Goal: Information Seeking & Learning: Learn about a topic

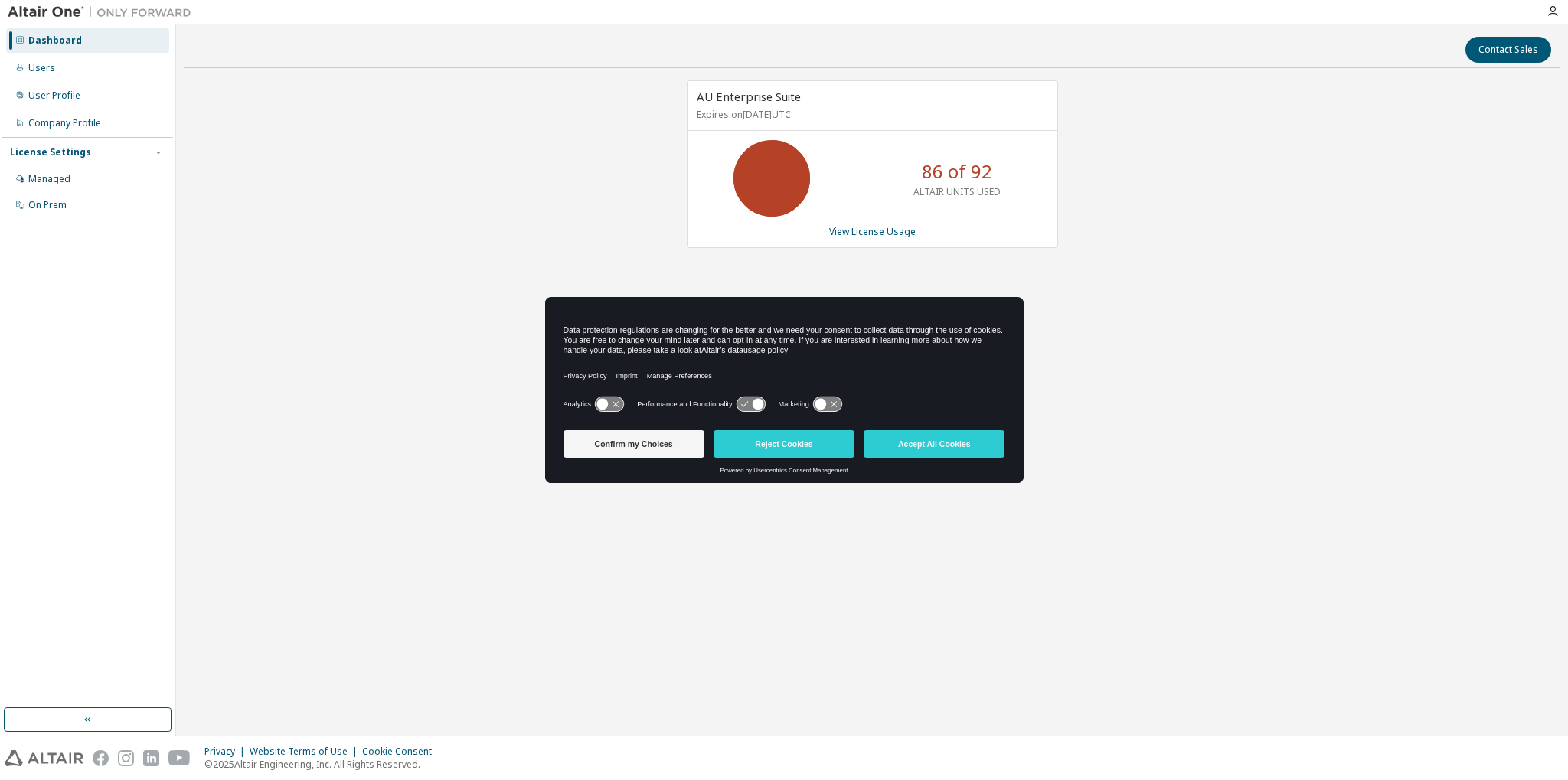
click at [884, 245] on div "AU Enterprise Suite Expires on [DATE] UTC 86 of 92 ALTAIR UNITS USED View Licen…" at bounding box center [872, 164] width 372 height 168
click at [880, 232] on link "View License Usage" at bounding box center [872, 232] width 87 height 13
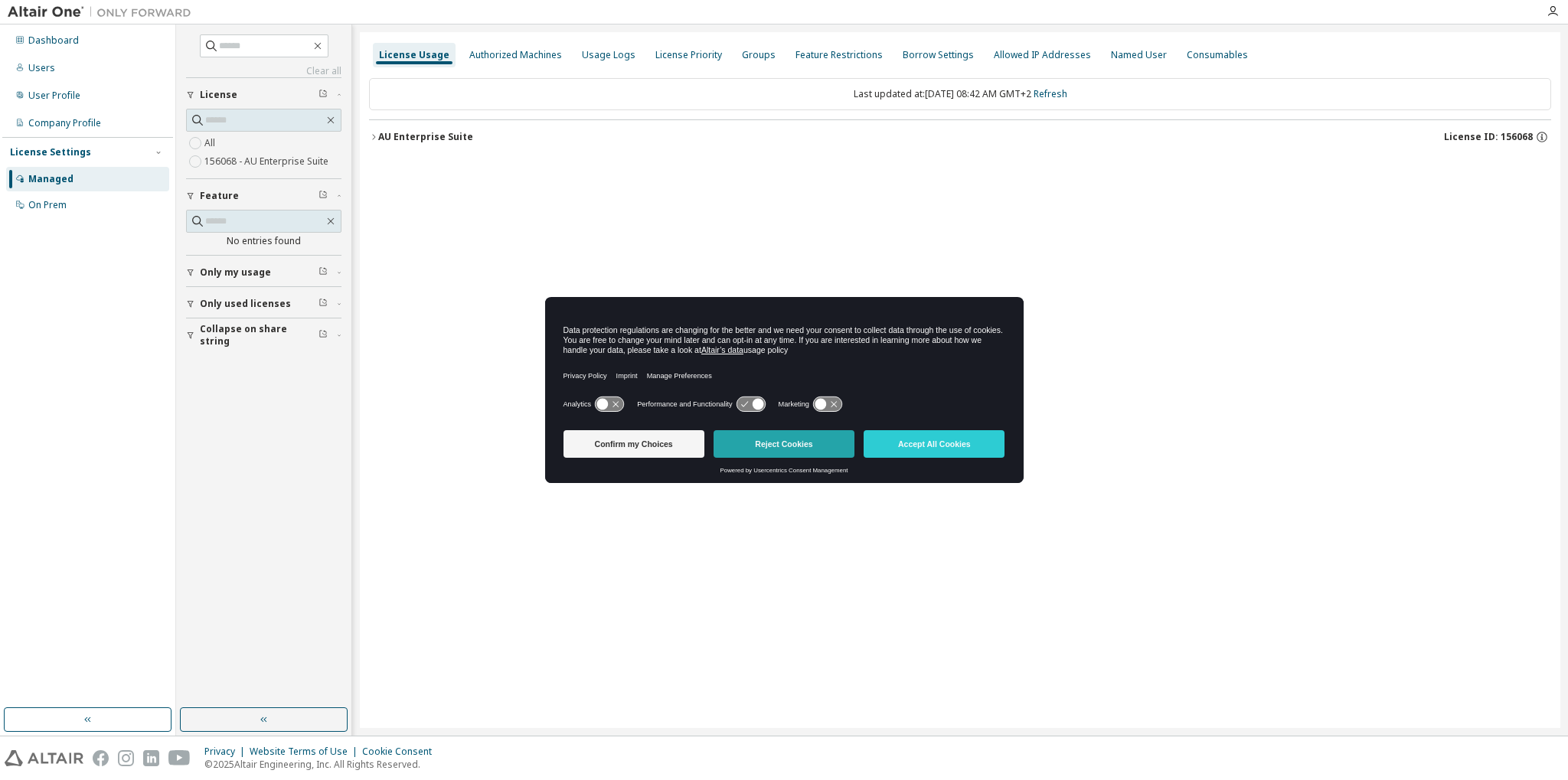
click at [782, 438] on button "Reject Cookies" at bounding box center [784, 443] width 141 height 27
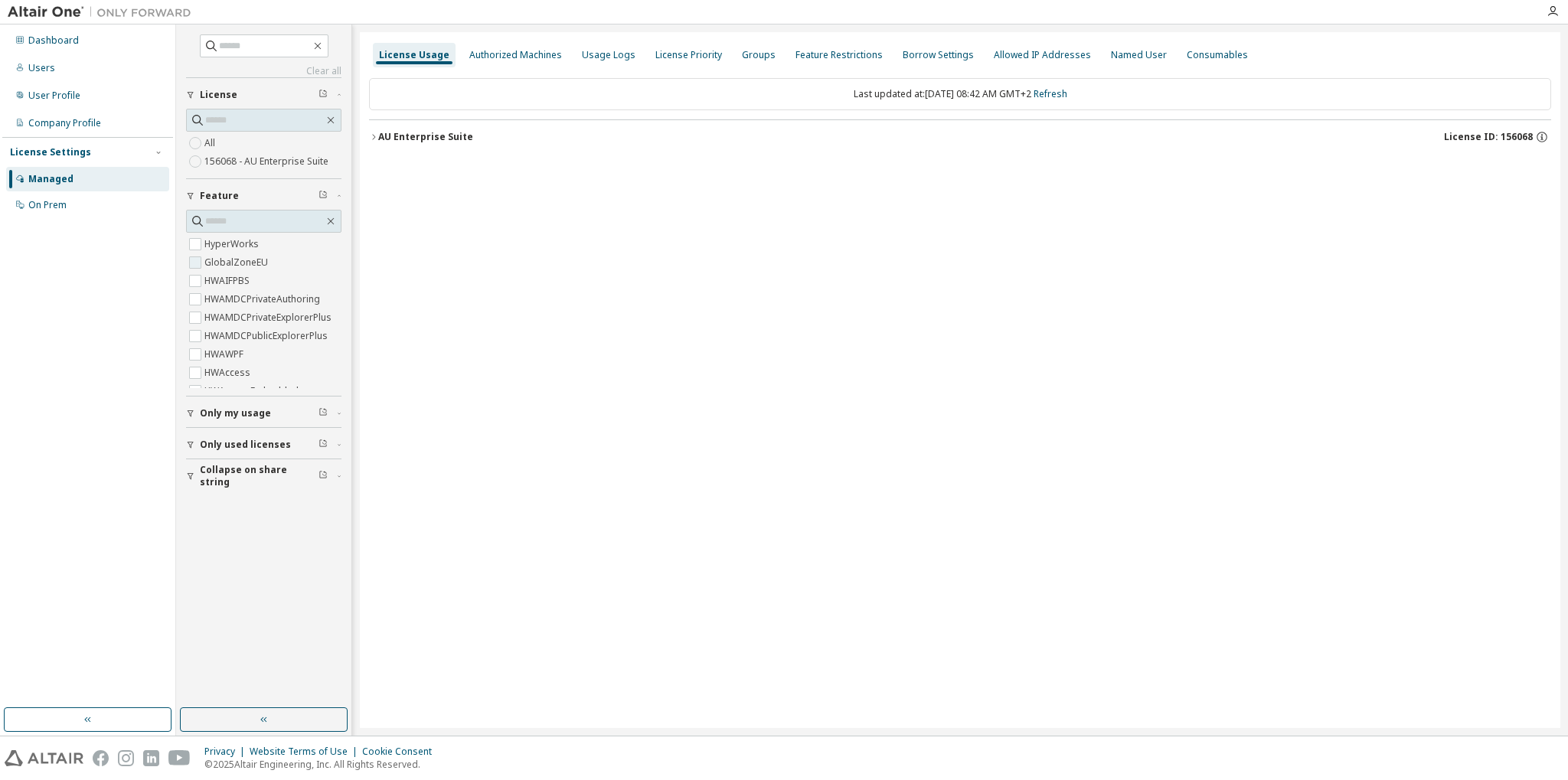
click at [206, 267] on label "GlobalZoneEU" at bounding box center [237, 262] width 66 height 18
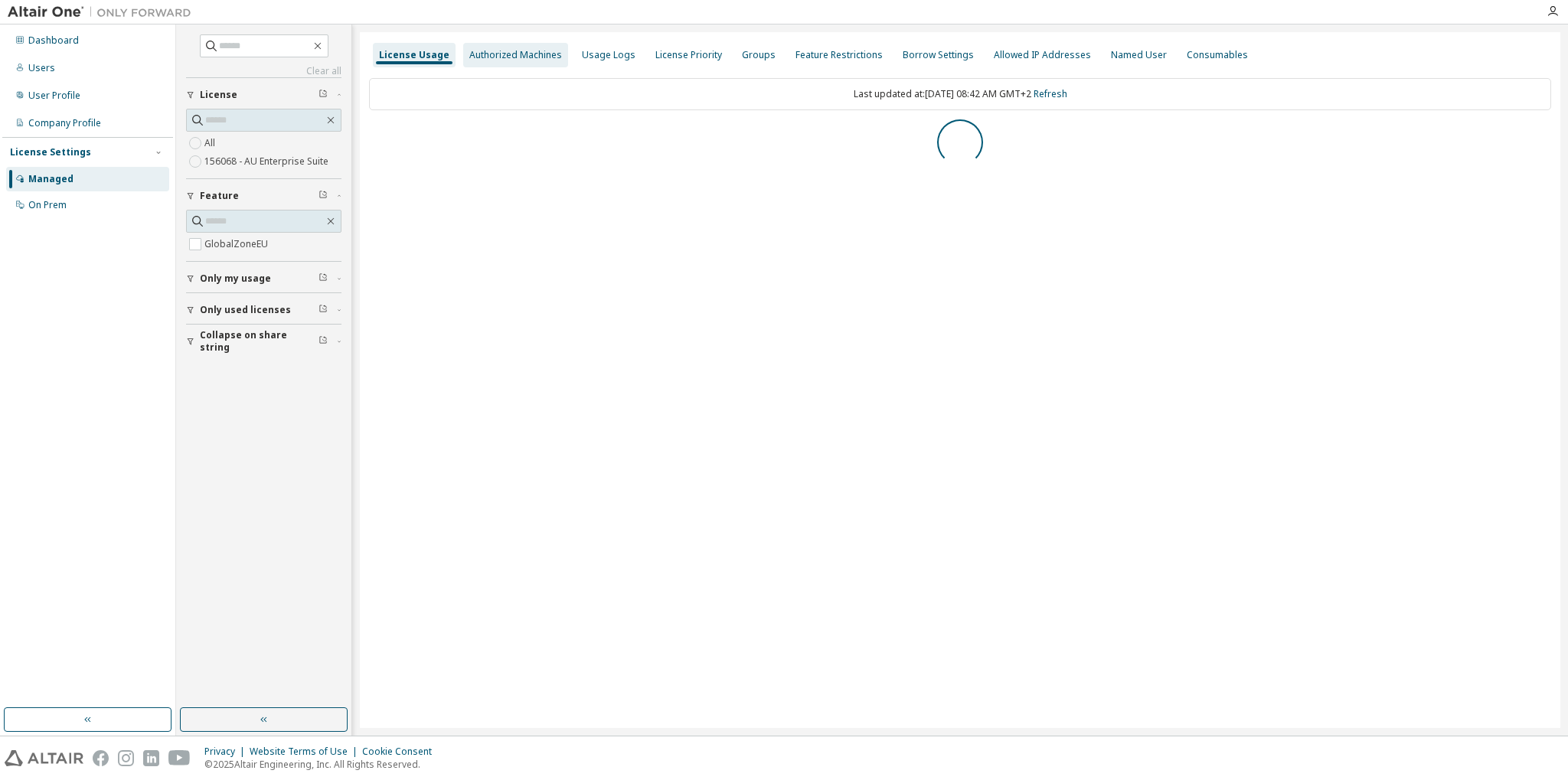
click at [520, 46] on div "Authorized Machines" at bounding box center [515, 55] width 105 height 25
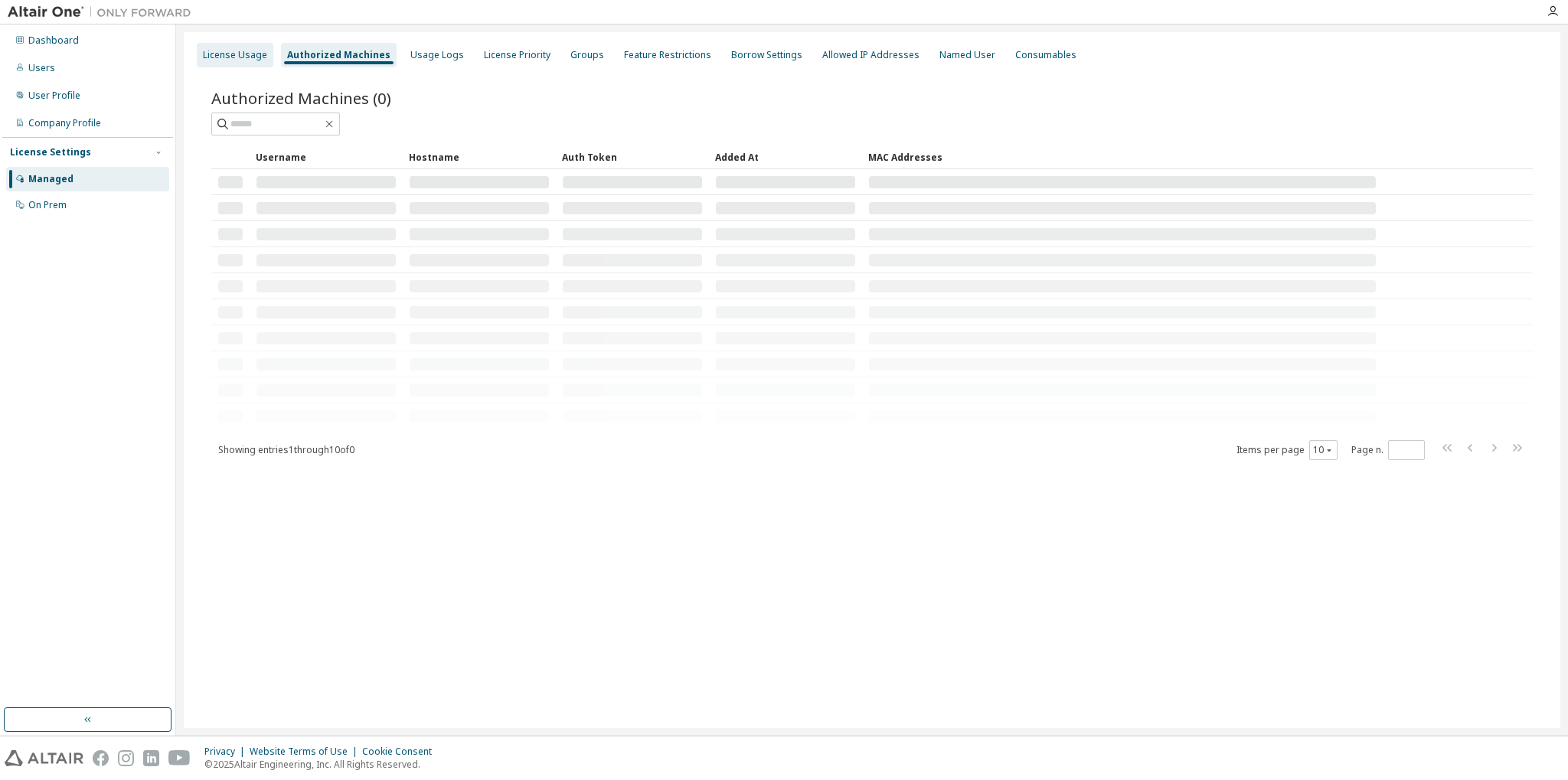
click at [238, 56] on div "License Usage" at bounding box center [235, 55] width 65 height 12
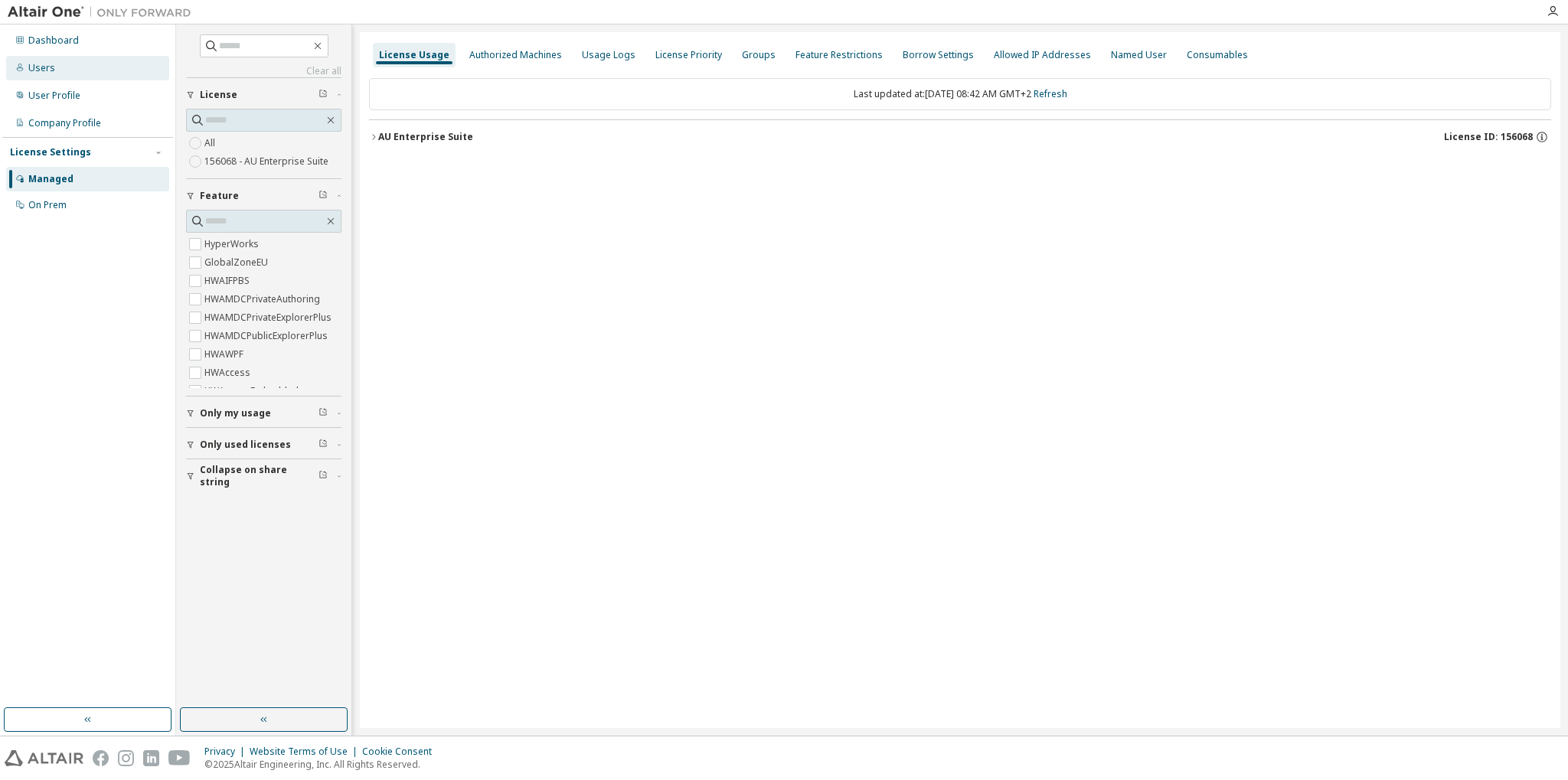
click at [70, 72] on div "Users" at bounding box center [87, 69] width 163 height 25
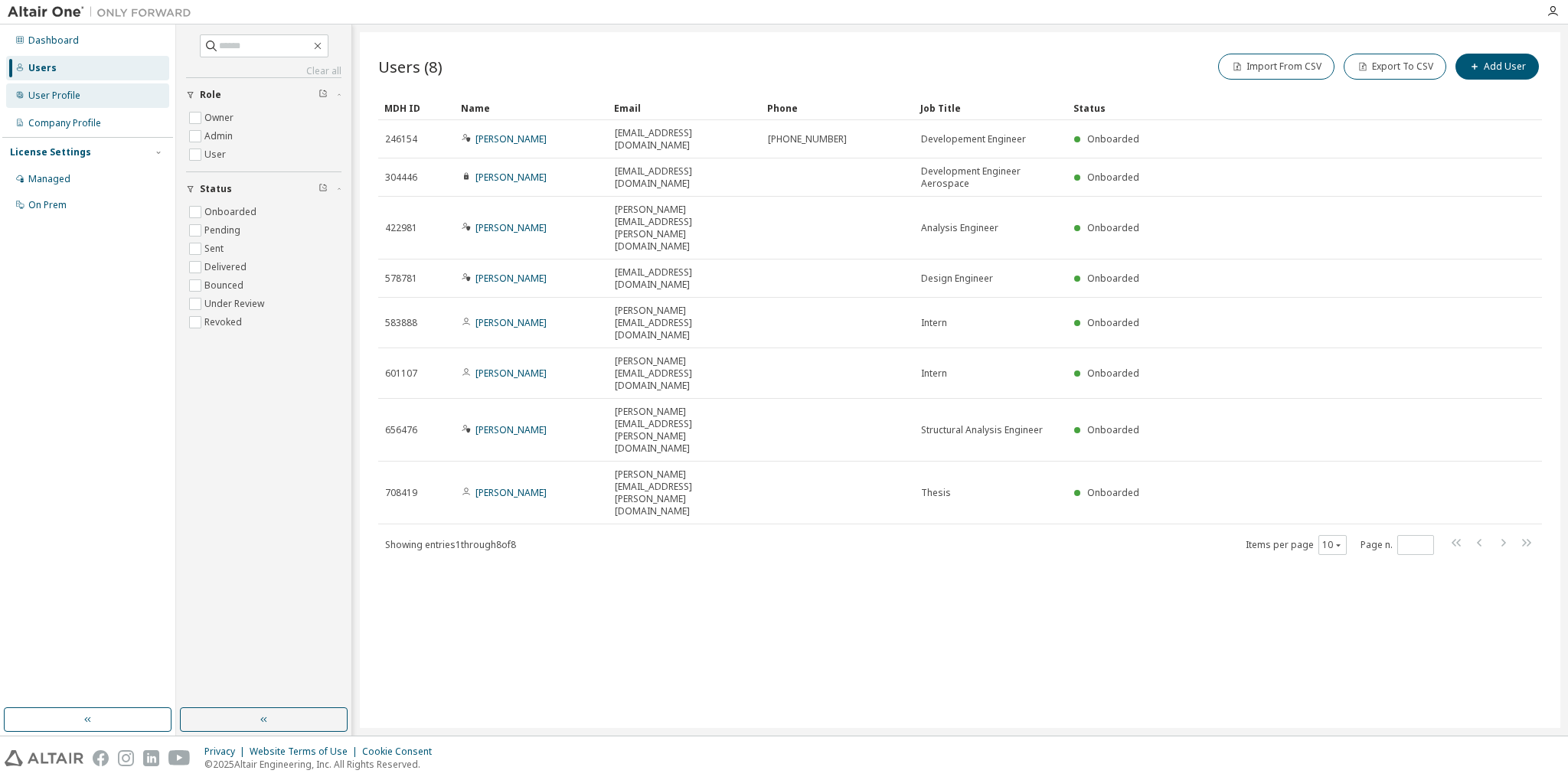
click at [78, 98] on div "User Profile" at bounding box center [54, 95] width 52 height 12
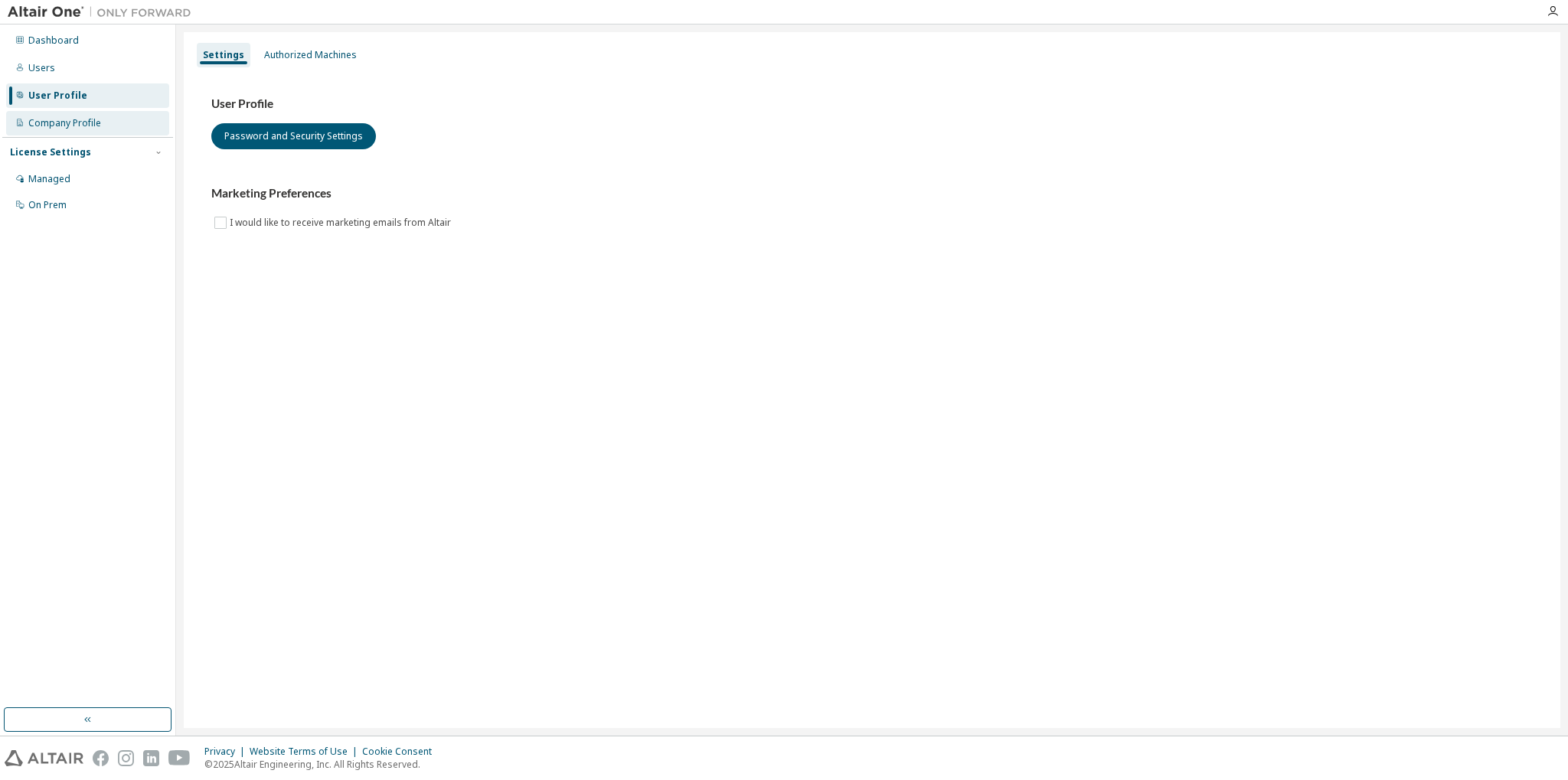
click at [70, 130] on div "Company Profile" at bounding box center [87, 123] width 163 height 25
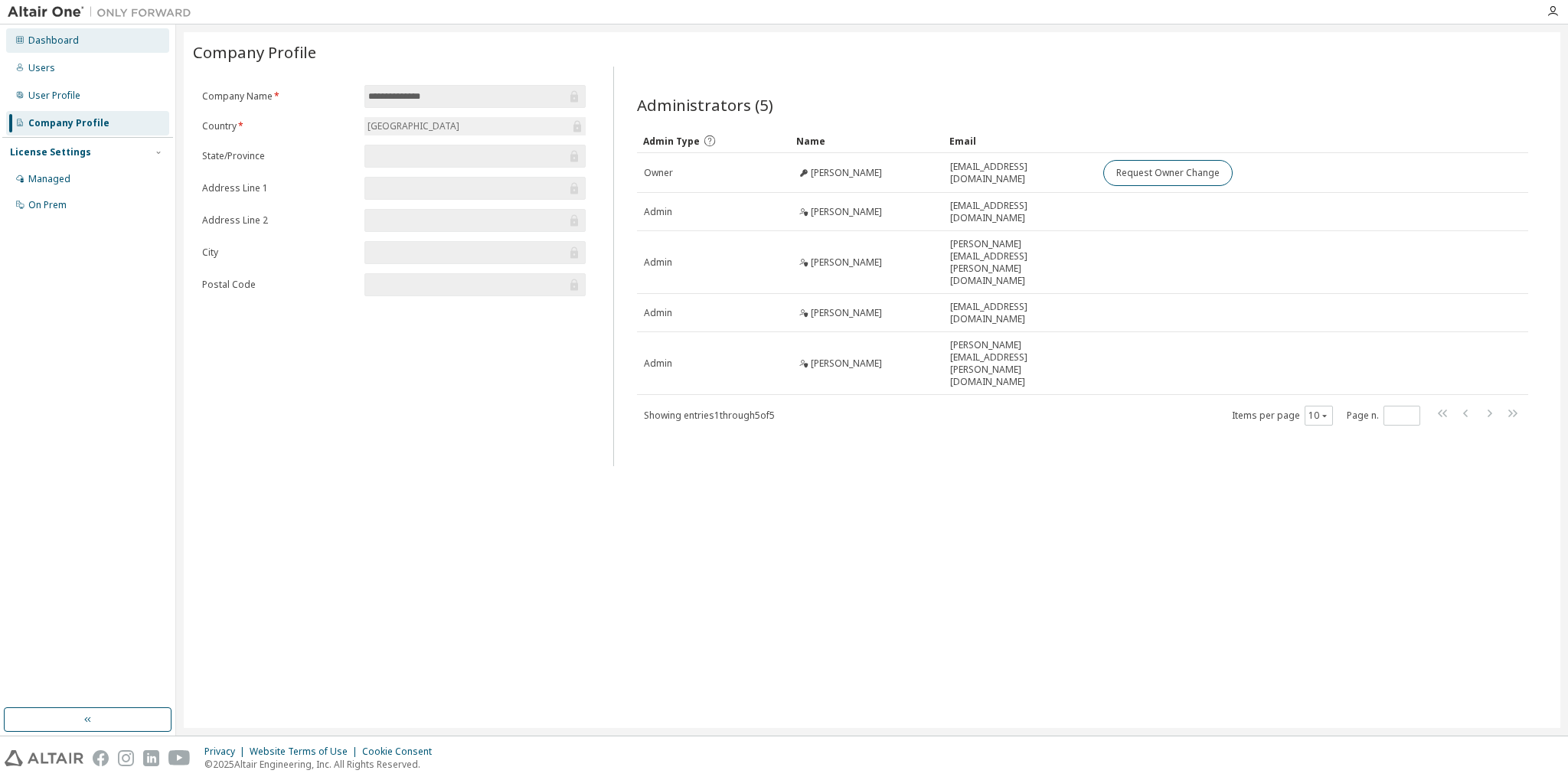
click at [64, 41] on div "Dashboard" at bounding box center [53, 41] width 50 height 12
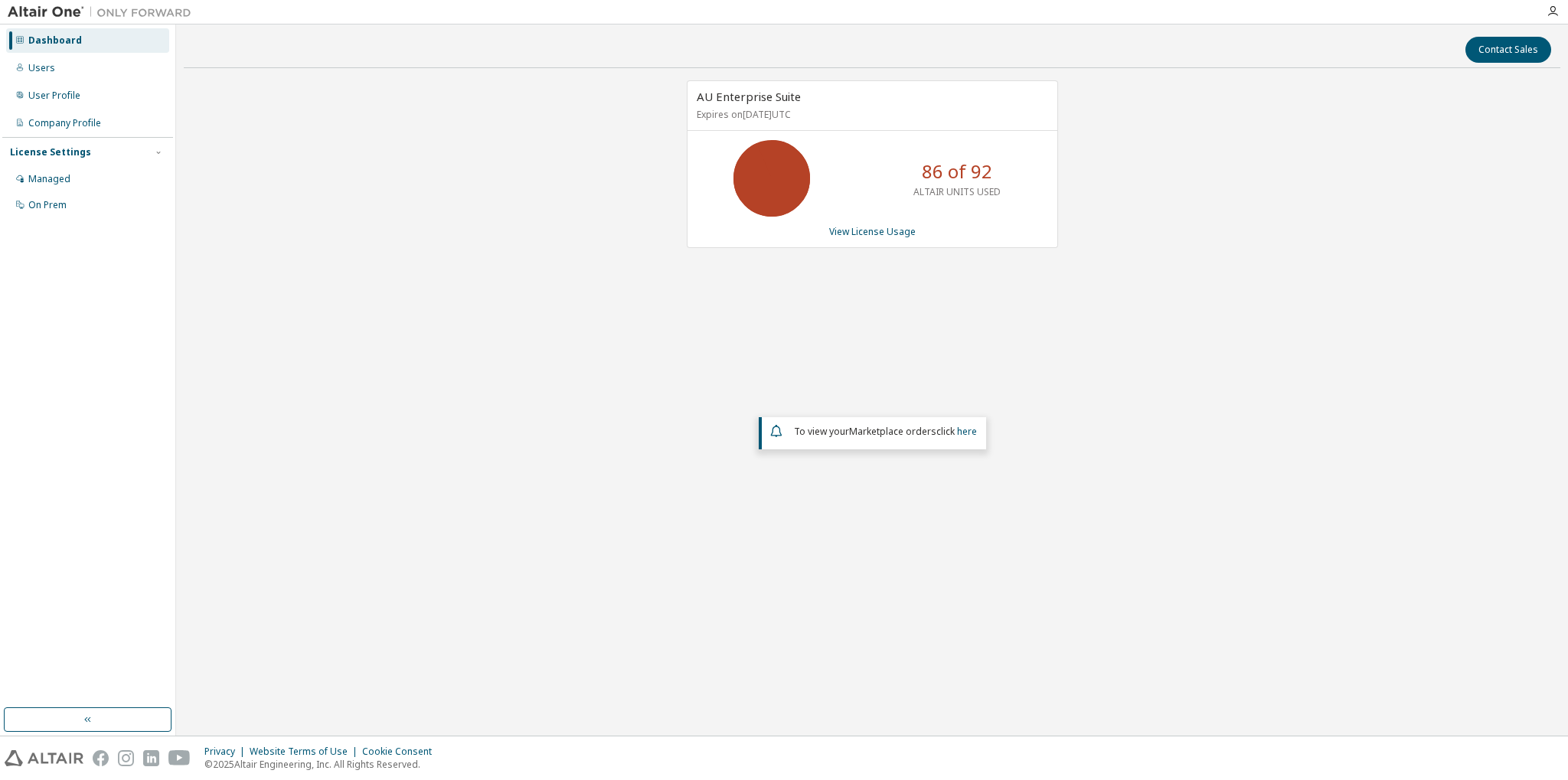
click at [849, 239] on div "AU Enterprise Suite Expires on [DATE] UTC 86 of 92 ALTAIR UNITS USED View Licen…" at bounding box center [872, 164] width 372 height 168
click at [856, 230] on link "View License Usage" at bounding box center [872, 232] width 87 height 13
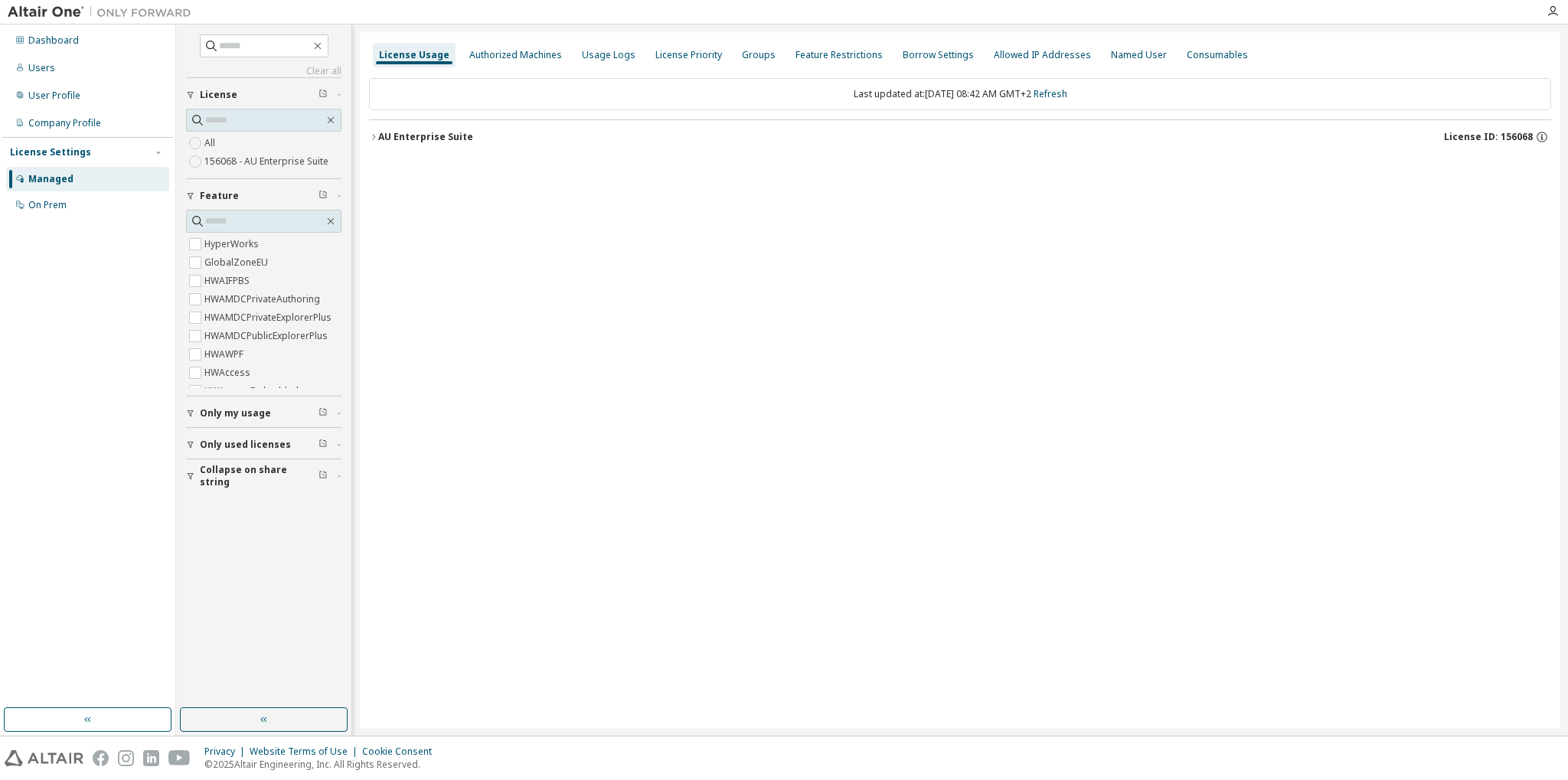
click at [412, 142] on div "AU Enterprise Suite" at bounding box center [425, 136] width 95 height 12
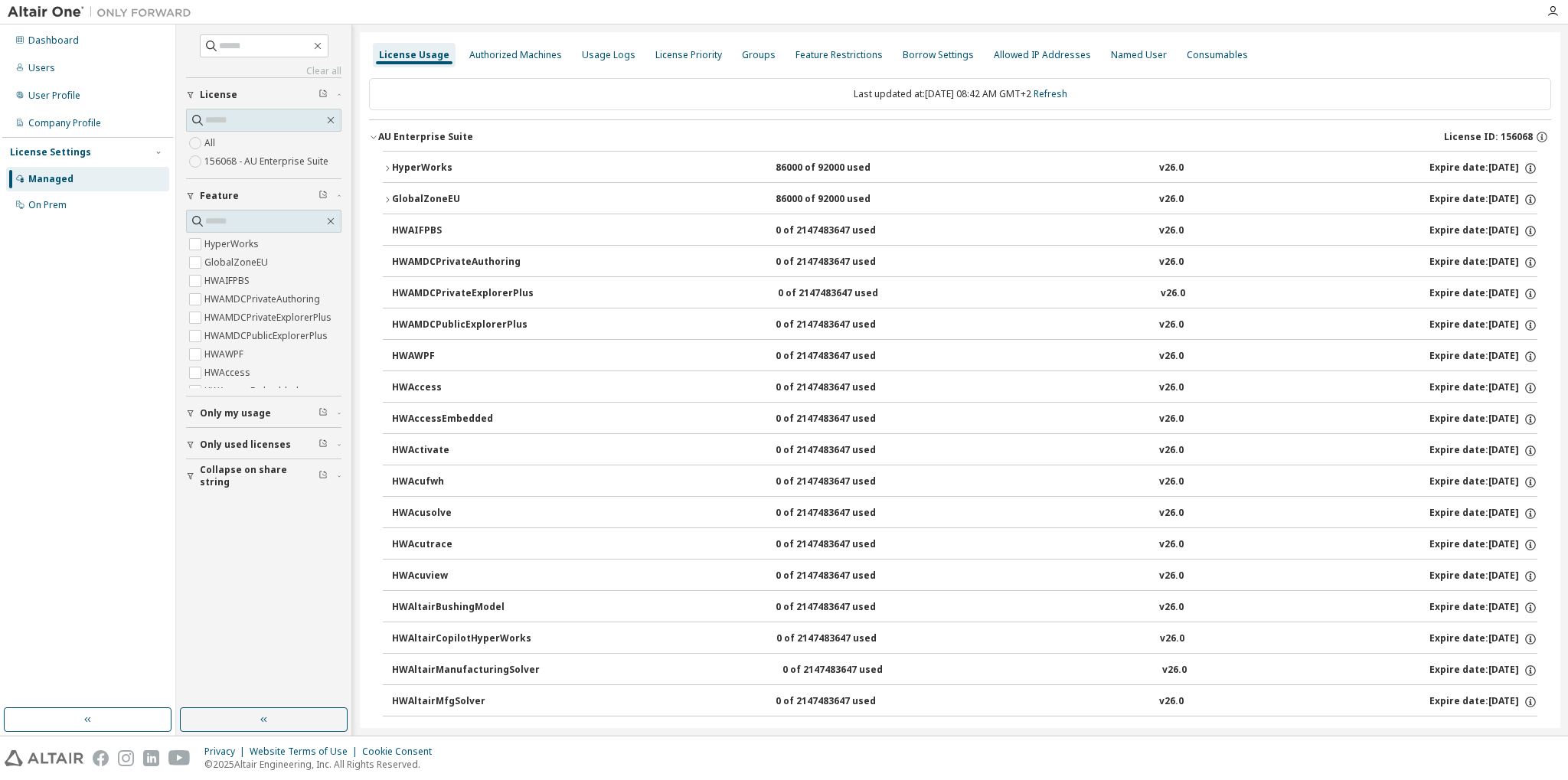
click at [396, 173] on div "HyperWorks" at bounding box center [461, 168] width 138 height 14
